Goal: Task Accomplishment & Management: Manage account settings

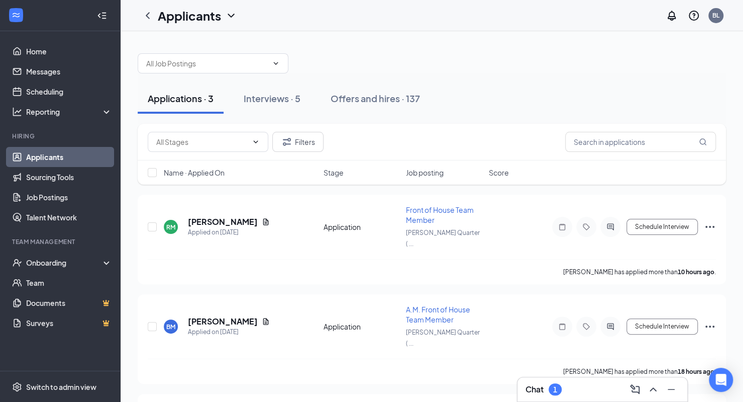
click at [592, 388] on div "Chat 1" at bounding box center [603, 389] width 154 height 16
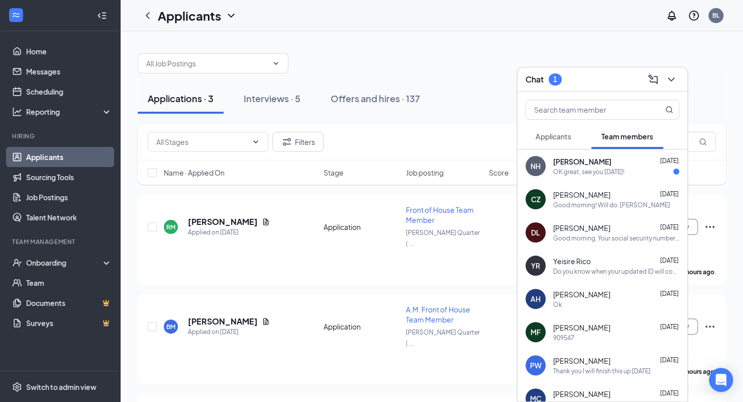
click at [568, 147] on button "Applicants" at bounding box center [554, 136] width 56 height 25
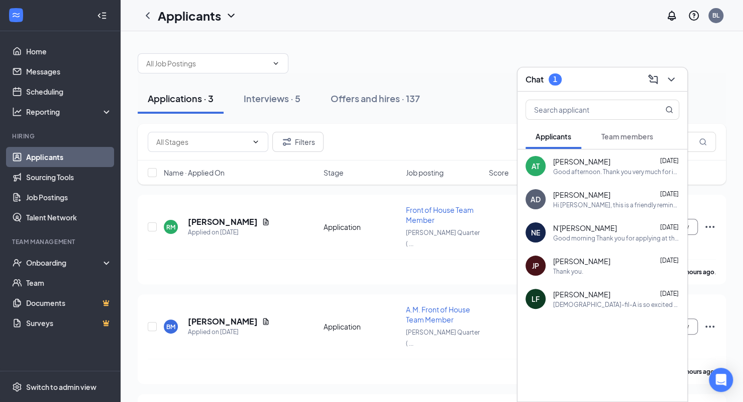
click at [641, 133] on span "Team members" at bounding box center [628, 136] width 52 height 9
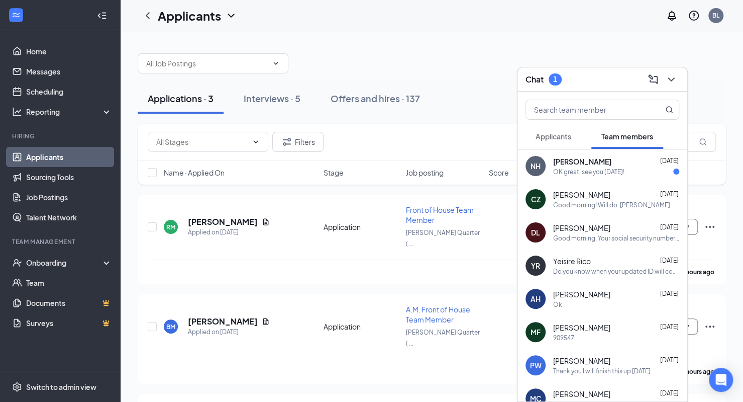
click at [622, 164] on div "[PERSON_NAME] [DATE]" at bounding box center [616, 161] width 126 height 10
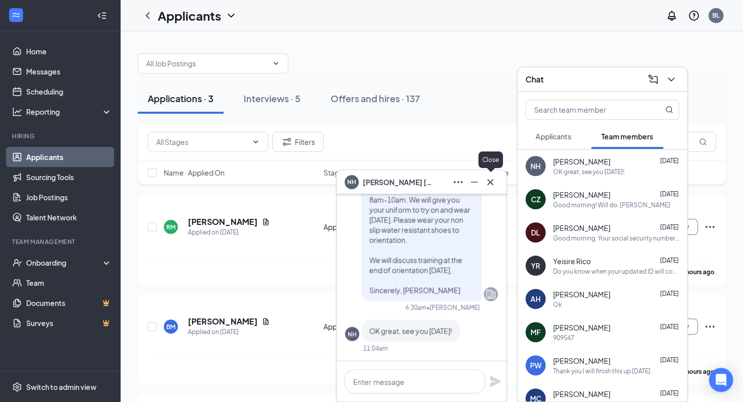
click at [490, 181] on icon "Cross" at bounding box center [490, 181] width 6 height 6
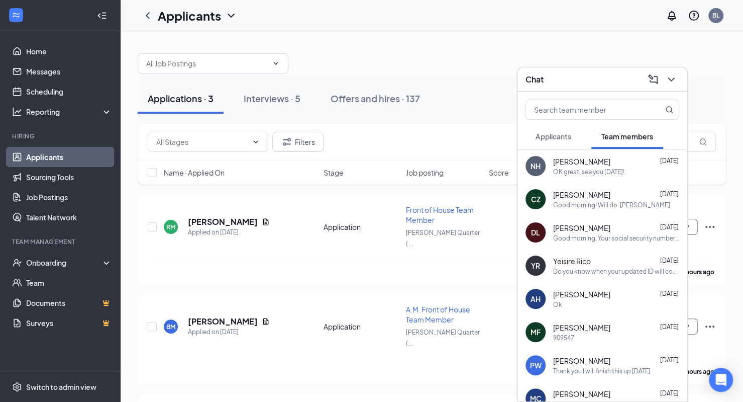
click at [538, 144] on button "Applicants" at bounding box center [554, 136] width 56 height 25
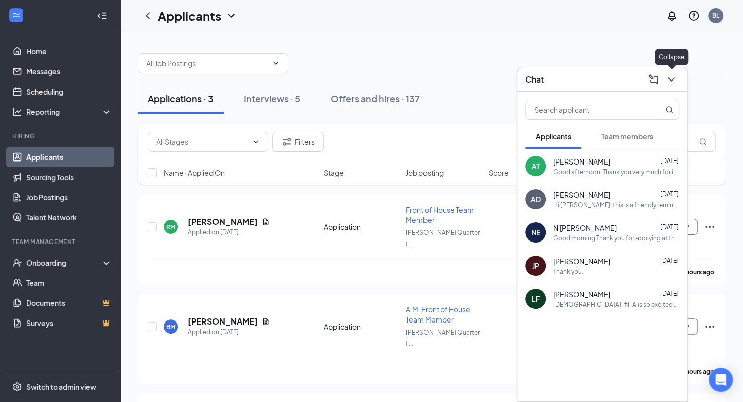
click at [669, 79] on icon "ChevronDown" at bounding box center [671, 79] width 7 height 4
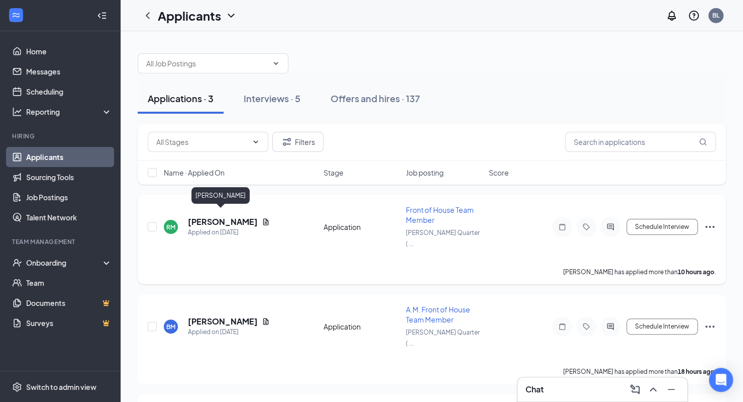
click at [205, 216] on h5 "[PERSON_NAME]" at bounding box center [223, 221] width 70 height 11
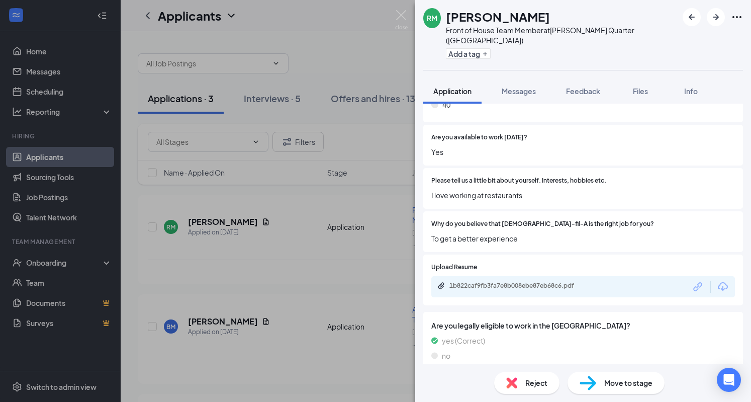
scroll to position [603, 0]
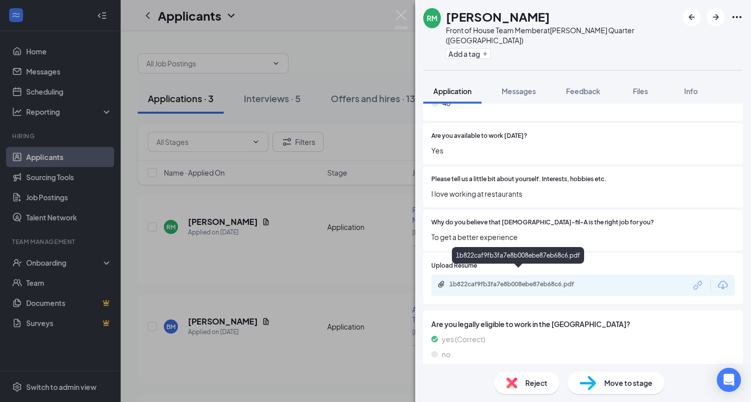
click at [513, 280] on div "1b822caf9fb3fa7e8b008ebe87eb68c6.pdf" at bounding box center [519, 284] width 141 height 8
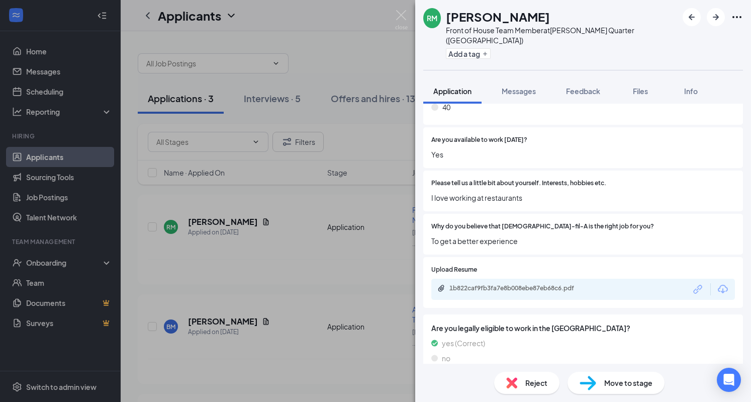
click at [510, 387] on img at bounding box center [511, 382] width 11 height 11
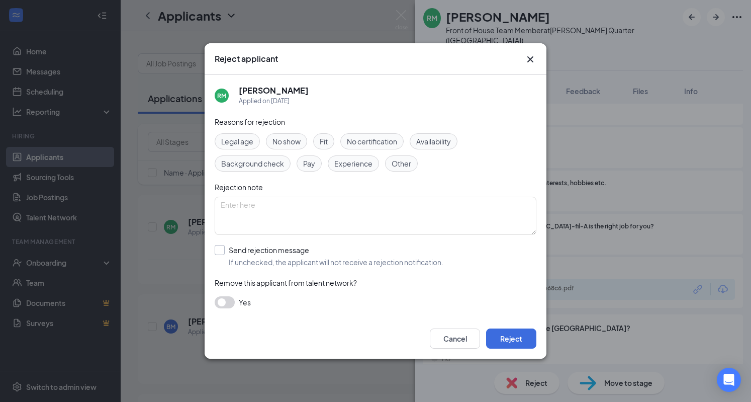
click at [219, 252] on input "Send rejection message If unchecked, the applicant will not receive a rejection…" at bounding box center [329, 256] width 229 height 22
checkbox input "true"
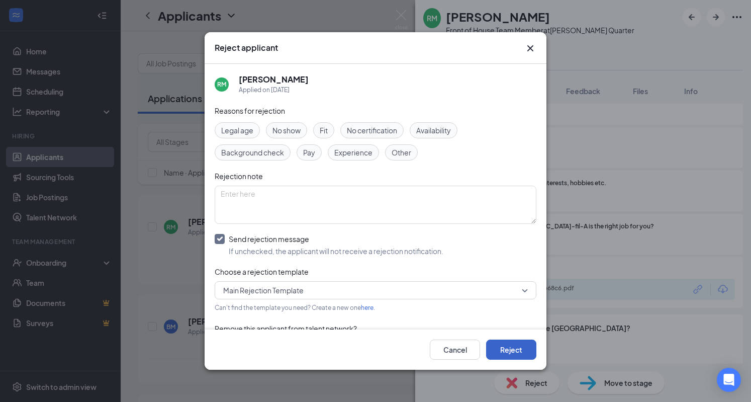
click at [498, 349] on button "Reject" at bounding box center [511, 349] width 50 height 20
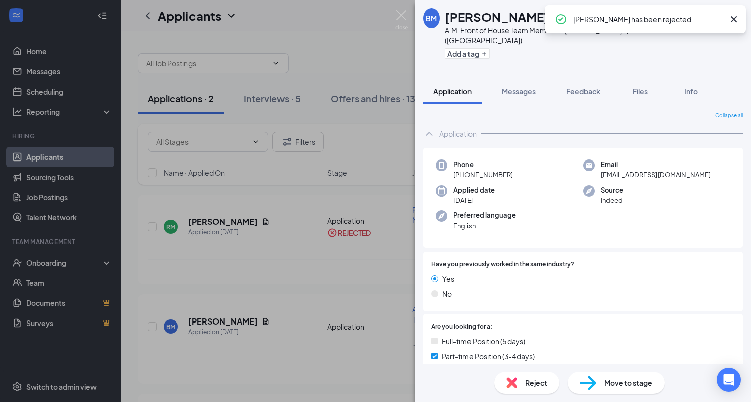
click at [733, 17] on icon "Cross" at bounding box center [734, 19] width 12 height 12
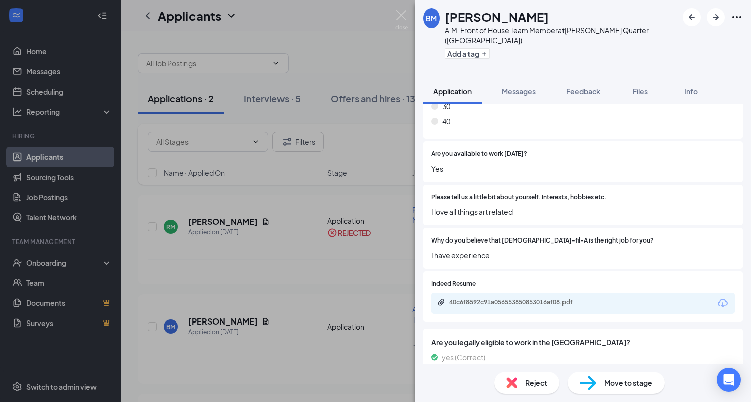
scroll to position [560, 0]
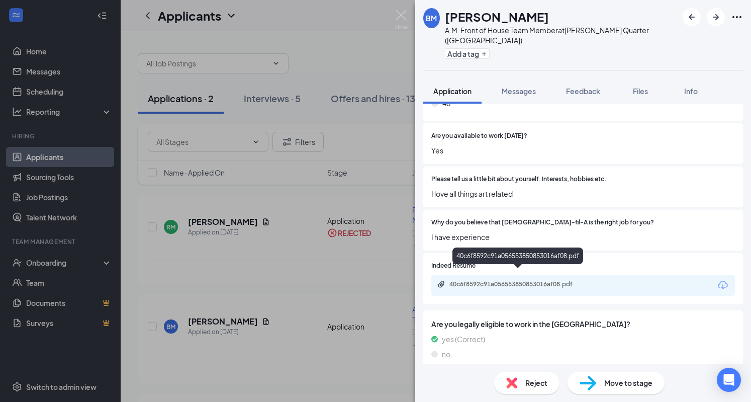
click at [532, 280] on div "40c6f8592c91a056553850853016af08.pdf" at bounding box center [519, 284] width 141 height 8
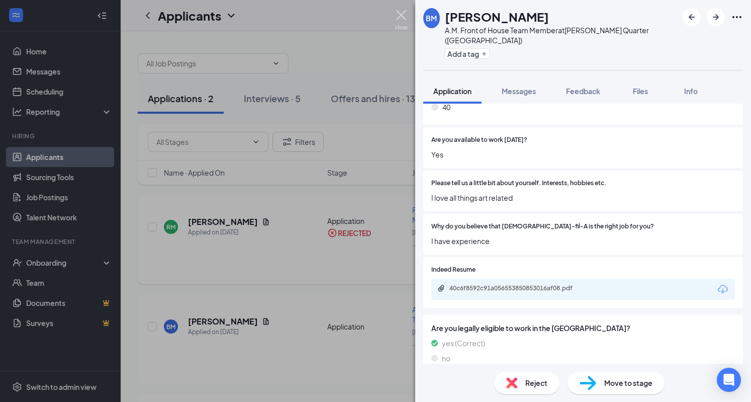
drag, startPoint x: 401, startPoint y: 15, endPoint x: 498, endPoint y: 263, distance: 266.7
click at [401, 15] on img at bounding box center [401, 20] width 13 height 20
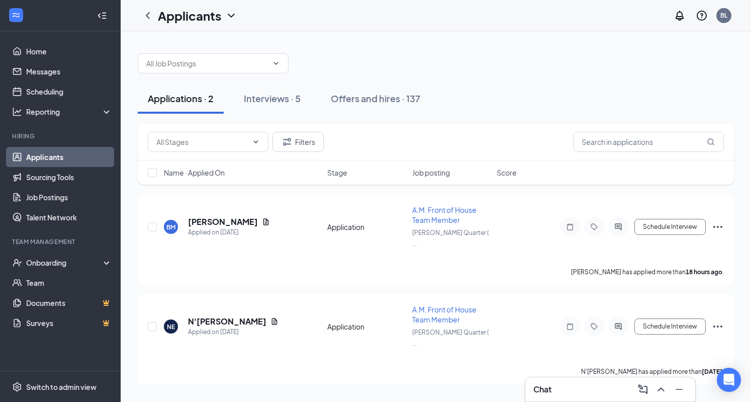
click at [601, 388] on div "Chat" at bounding box center [610, 389] width 154 height 16
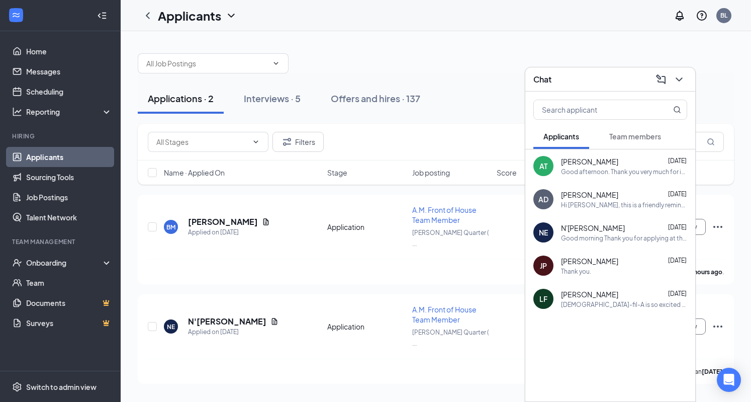
click at [572, 303] on div "[DEMOGRAPHIC_DATA]-fil-A is so excited for you to join our team! Do you know an…" at bounding box center [624, 304] width 126 height 9
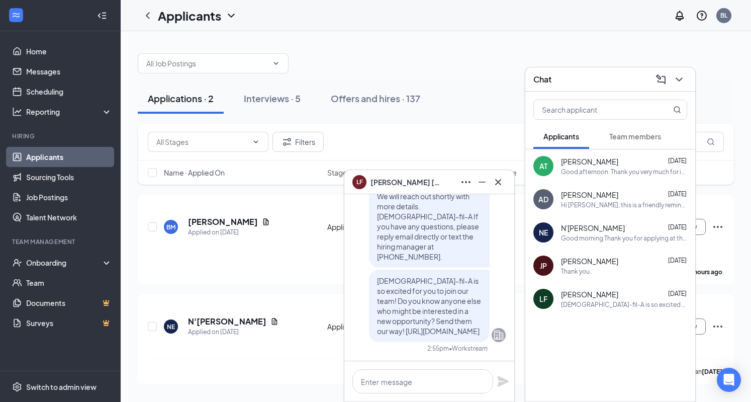
click at [567, 258] on span "[PERSON_NAME]" at bounding box center [589, 261] width 57 height 10
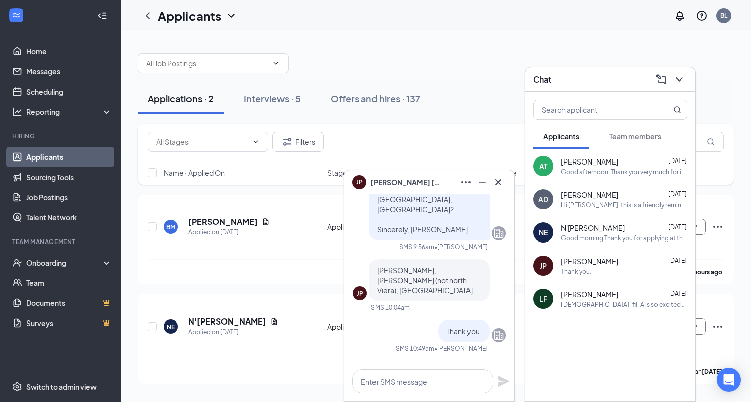
click at [575, 236] on div "Good morning Thank you for applying at the [PERSON_NAME][GEOGRAPHIC_DATA] [DEMO…" at bounding box center [624, 238] width 126 height 9
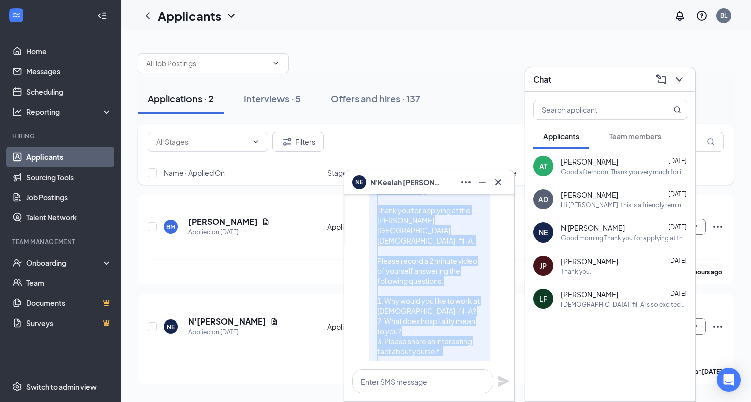
scroll to position [-66, 0]
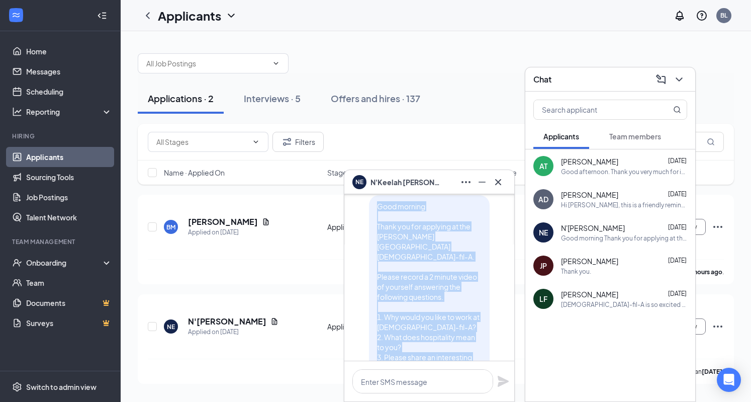
drag, startPoint x: 447, startPoint y: 332, endPoint x: 357, endPoint y: 219, distance: 144.8
click at [357, 219] on div "Good morning Thank you for applying at the [PERSON_NAME][GEOGRAPHIC_DATA] [DEMO…" at bounding box center [429, 301] width 153 height 213
copy span "Good morning Thank you for applying at the [PERSON_NAME] Quarter [DEMOGRAPHIC_D…"
click at [497, 184] on icon "Cross" at bounding box center [498, 182] width 12 height 12
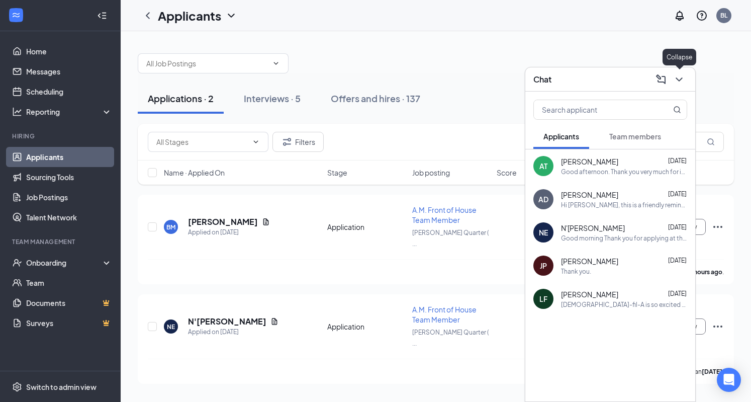
click at [675, 76] on icon "ChevronDown" at bounding box center [679, 79] width 12 height 12
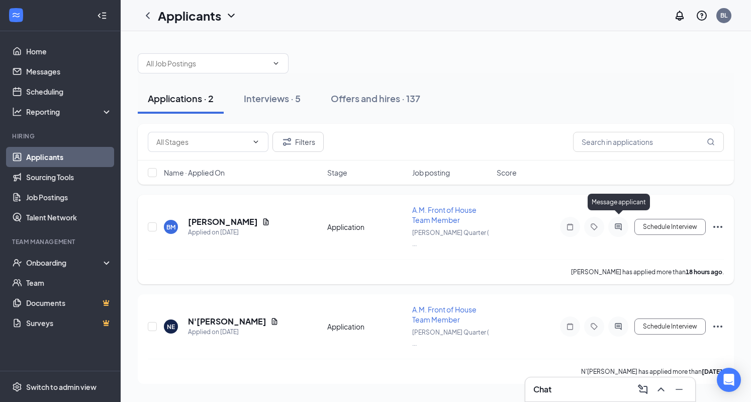
click at [615, 223] on icon "ActiveChat" at bounding box center [618, 227] width 12 height 8
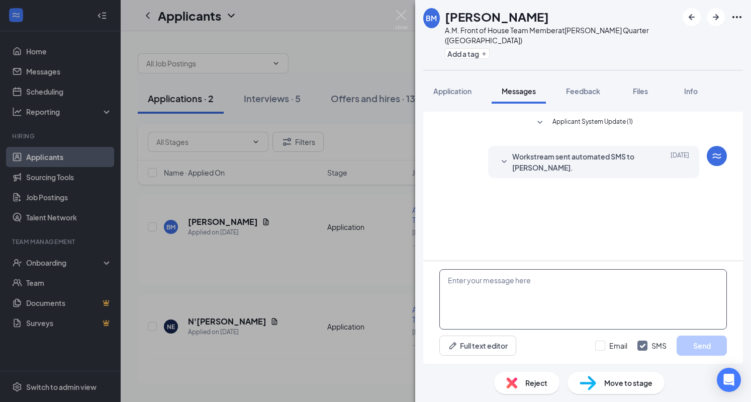
click at [524, 274] on textarea at bounding box center [582, 299] width 287 height 60
paste textarea "Good morning Thank you for applying at the [PERSON_NAME][GEOGRAPHIC_DATA] [DEMO…"
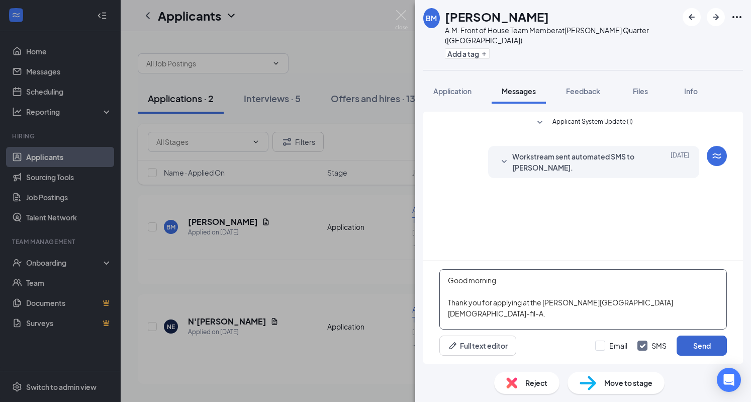
type textarea "Good morning Thank you for applying at the [PERSON_NAME][GEOGRAPHIC_DATA] [DEMO…"
click at [704, 343] on button "Send" at bounding box center [701, 345] width 50 height 20
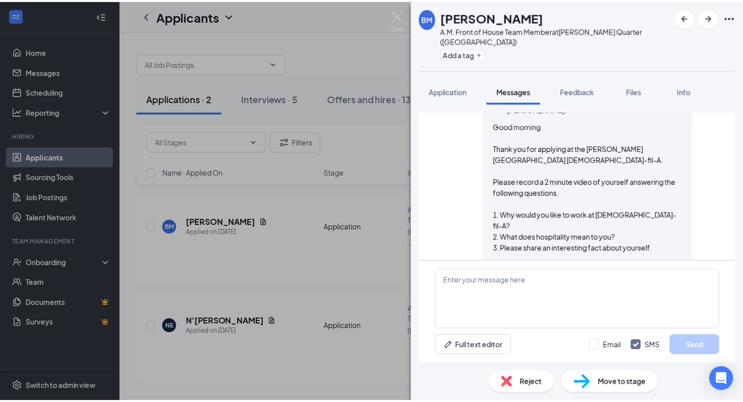
scroll to position [125, 0]
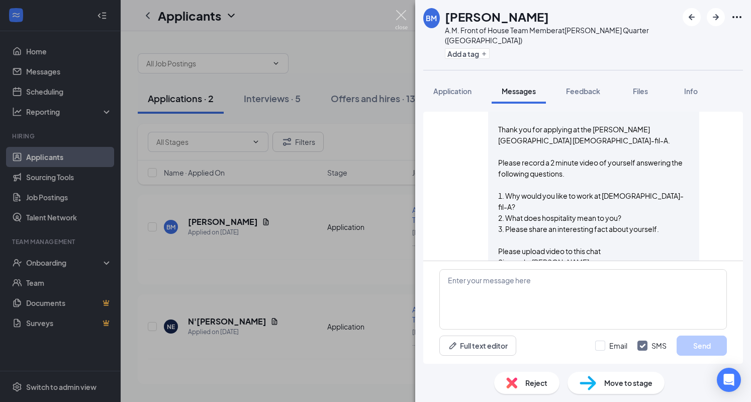
click at [403, 13] on img at bounding box center [401, 20] width 13 height 20
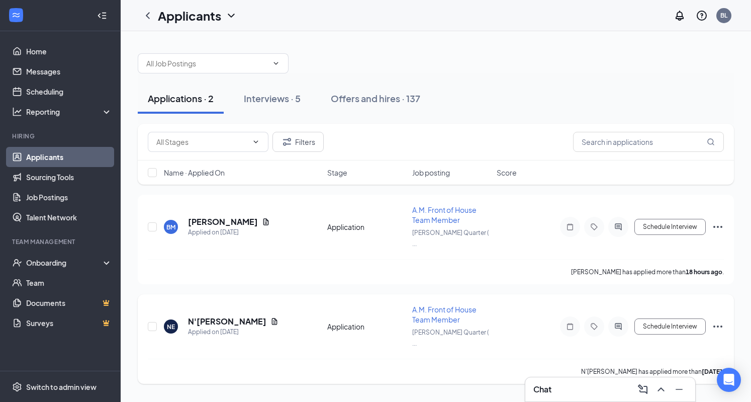
click at [719, 320] on icon "Ellipses" at bounding box center [718, 326] width 12 height 12
click at [515, 138] on div "Filters" at bounding box center [436, 142] width 576 height 20
click at [266, 95] on div "Interviews · 5" at bounding box center [272, 98] width 57 height 13
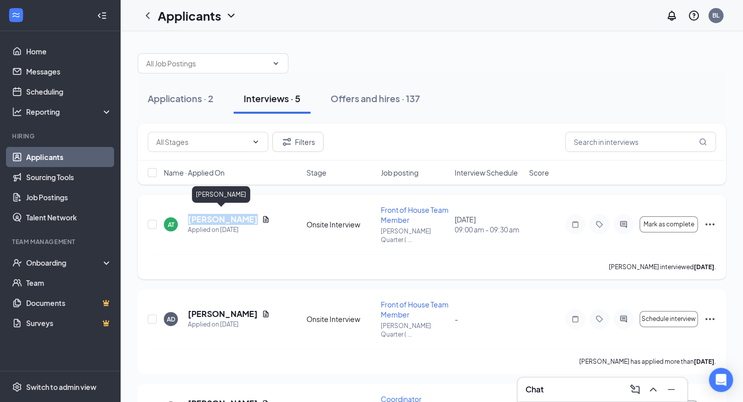
drag, startPoint x: 247, startPoint y: 216, endPoint x: 190, endPoint y: 215, distance: 56.8
click at [190, 215] on div "[PERSON_NAME]" at bounding box center [229, 219] width 82 height 11
copy h5 "[PERSON_NAME]"
click at [236, 264] on div "[PERSON_NAME] interviewed [DATE] ." at bounding box center [432, 266] width 568 height 25
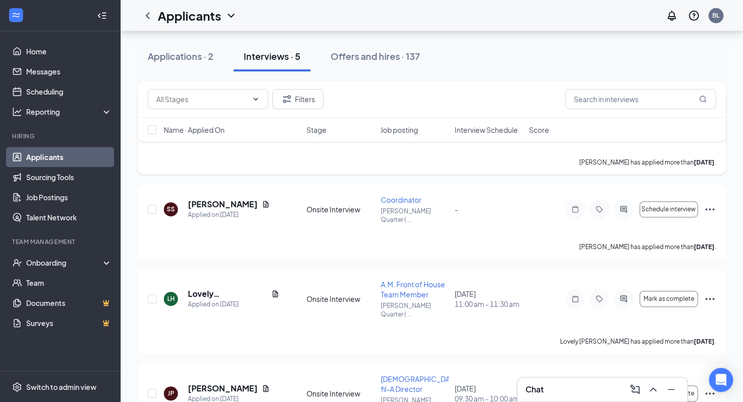
scroll to position [204, 0]
